Goal: Information Seeking & Learning: Learn about a topic

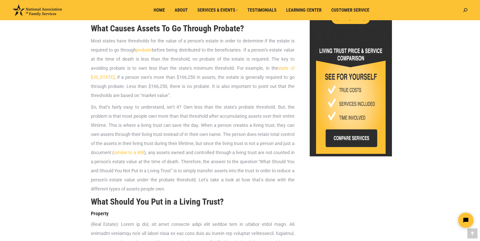
scroll to position [253, 0]
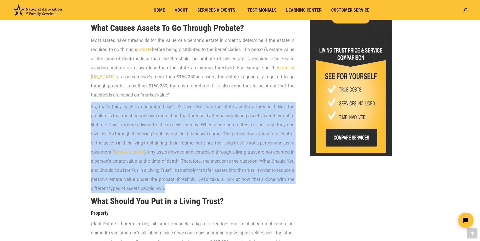
drag, startPoint x: 90, startPoint y: 115, endPoint x: 200, endPoint y: 199, distance: 138.6
click at [96, 174] on p "So, that’s fairly easy to understand, isn’t it? Own less than the state’s proba…" at bounding box center [193, 147] width 204 height 91
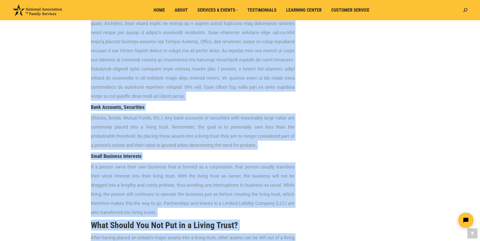
scroll to position [516, 0]
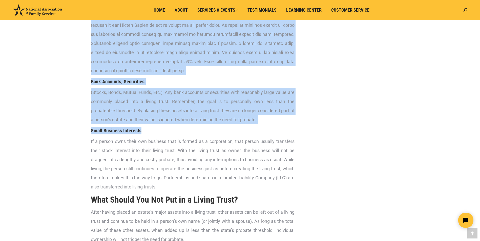
drag, startPoint x: 119, startPoint y: 131, endPoint x: 253, endPoint y: 134, distance: 133.6
click at [194, 75] on p "(Real Estate) :" at bounding box center [193, 16] width 204 height 118
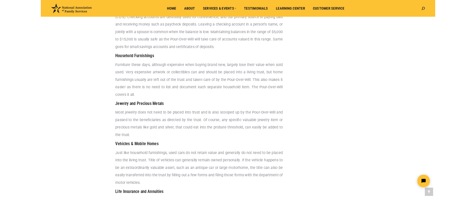
scroll to position [819, 0]
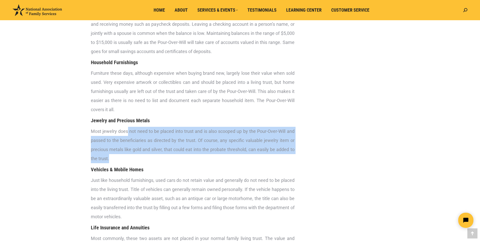
drag, startPoint x: 129, startPoint y: 138, endPoint x: 181, endPoint y: 168, distance: 60.2
click at [181, 163] on p "Most jewelry does not need to be placed into trust and is also scooped up by th…" at bounding box center [193, 145] width 204 height 36
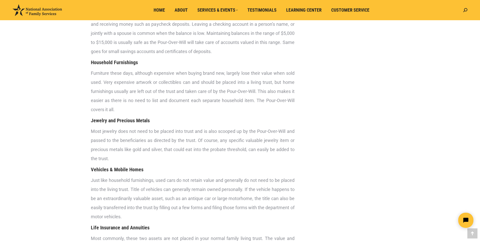
drag, startPoint x: 181, startPoint y: 168, endPoint x: 165, endPoint y: 177, distance: 18.4
click at [165, 174] on h4 "Vehicles & Mobile Homes" at bounding box center [193, 170] width 204 height 8
click at [32, 54] on div "What should you and should you not put in a living trust ? This may seem diffic…" at bounding box center [240, 23] width 480 height 1547
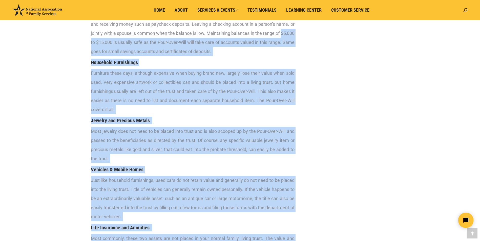
click at [286, 98] on span "Furniture these days, although expensive when buying brand new, largely lose th…" at bounding box center [193, 92] width 204 height 42
